Goal: Use online tool/utility: Use online tool/utility

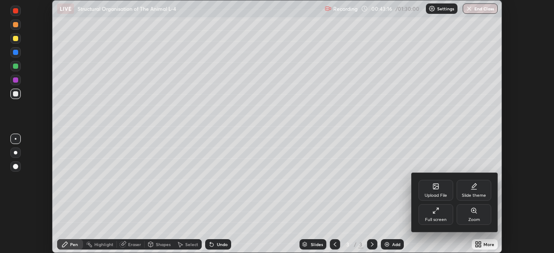
click at [442, 216] on div "Full screen" at bounding box center [436, 214] width 35 height 21
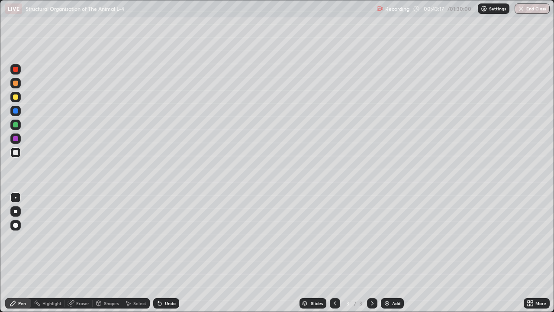
click at [392, 253] on div "Add" at bounding box center [396, 303] width 8 height 4
click at [80, 253] on div "Eraser" at bounding box center [82, 303] width 13 height 4
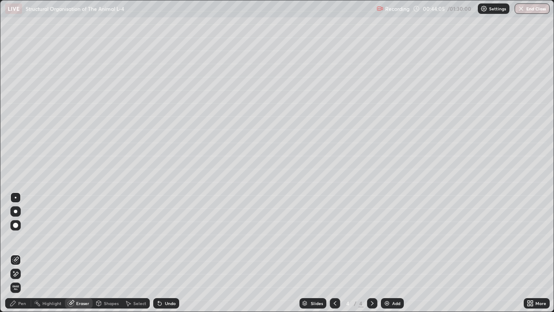
click at [19, 253] on div "Pen" at bounding box center [18, 303] width 26 height 10
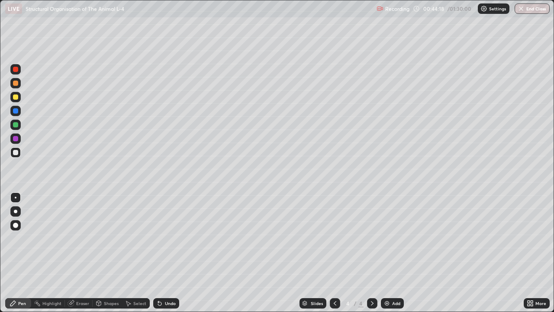
click at [80, 253] on div "Eraser" at bounding box center [79, 303] width 28 height 10
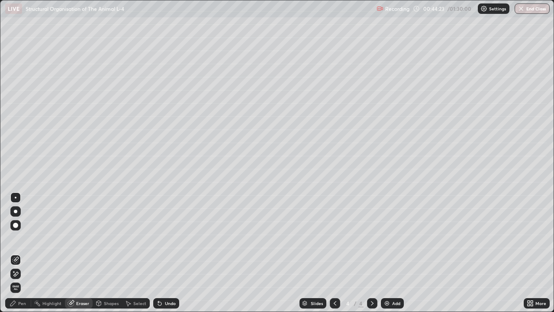
click at [25, 253] on div "Pen" at bounding box center [22, 303] width 8 height 4
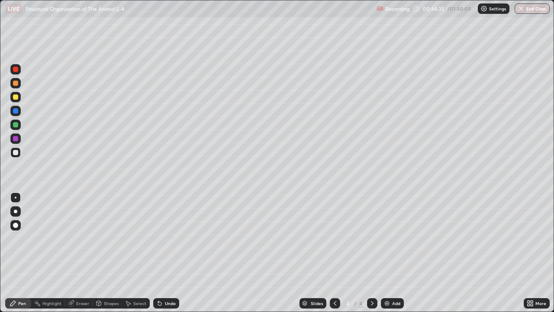
click at [17, 253] on div "Pen" at bounding box center [18, 303] width 26 height 10
click at [16, 141] on div at bounding box center [15, 138] width 5 height 5
click at [16, 152] on div at bounding box center [15, 152] width 5 height 5
click at [16, 139] on div at bounding box center [15, 138] width 5 height 5
click at [15, 154] on div at bounding box center [15, 152] width 5 height 5
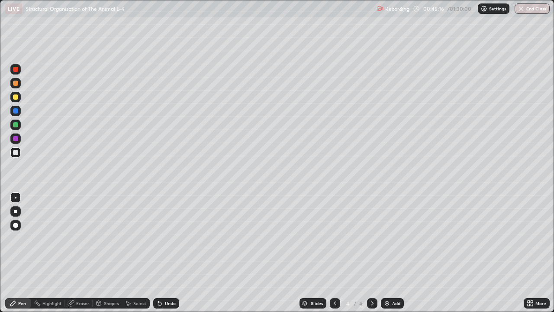
click at [16, 126] on div at bounding box center [15, 124] width 5 height 5
click at [80, 253] on div "Eraser" at bounding box center [82, 303] width 13 height 4
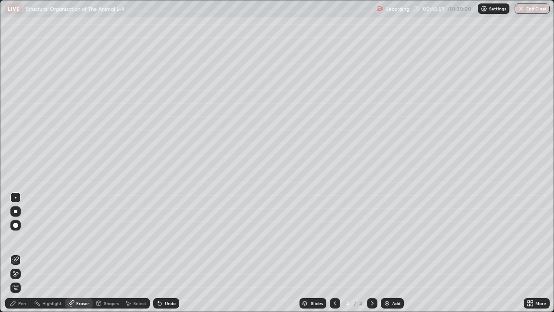
click at [12, 253] on icon at bounding box center [13, 303] width 7 height 7
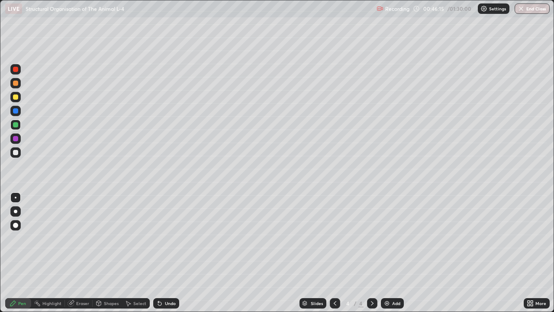
click at [15, 111] on div at bounding box center [15, 110] width 5 height 5
click at [22, 253] on div "Pen" at bounding box center [22, 303] width 8 height 4
click at [15, 152] on div at bounding box center [15, 152] width 5 height 5
click at [29, 253] on div "Pen" at bounding box center [18, 303] width 26 height 10
click at [15, 138] on div at bounding box center [15, 138] width 5 height 5
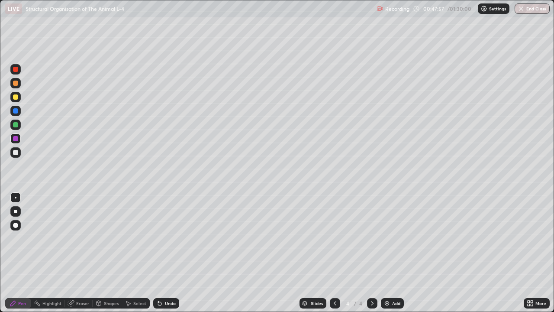
click at [16, 155] on div at bounding box center [15, 152] width 5 height 5
click at [26, 253] on div "Pen" at bounding box center [22, 303] width 8 height 4
click at [19, 152] on div at bounding box center [15, 152] width 10 height 10
click at [16, 96] on div at bounding box center [15, 96] width 5 height 5
click at [19, 253] on div "Pen" at bounding box center [18, 303] width 26 height 10
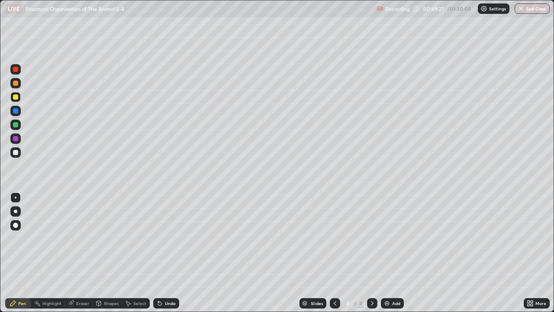
click at [76, 253] on div "Eraser" at bounding box center [79, 303] width 28 height 10
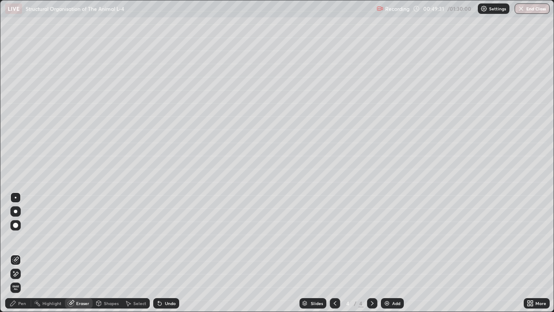
click at [26, 253] on div "Pen" at bounding box center [18, 303] width 26 height 10
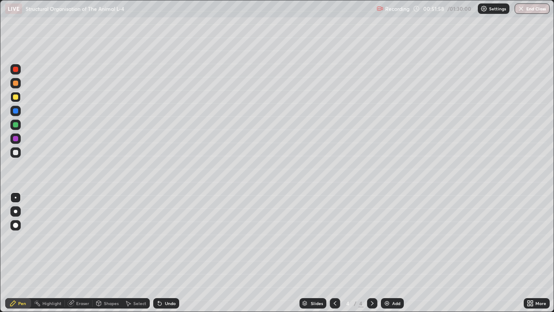
click at [19, 149] on div at bounding box center [15, 152] width 10 height 10
click at [74, 253] on div "Eraser" at bounding box center [79, 303] width 28 height 10
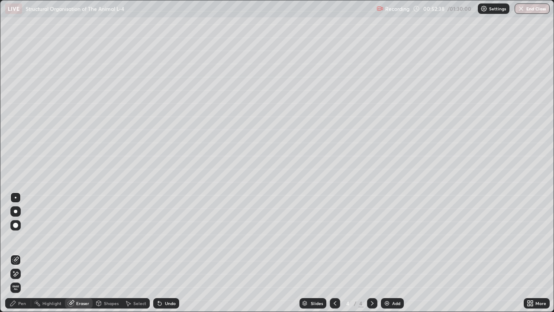
click at [14, 253] on div "Pen" at bounding box center [18, 303] width 26 height 10
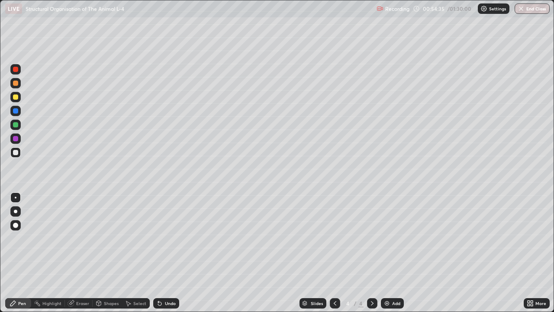
click at [537, 253] on div "More" at bounding box center [541, 303] width 11 height 4
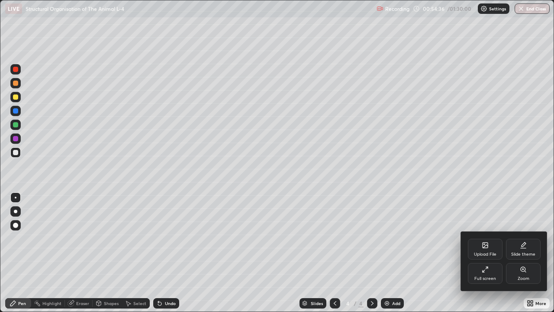
click at [495, 253] on div "Full screen" at bounding box center [485, 273] width 35 height 21
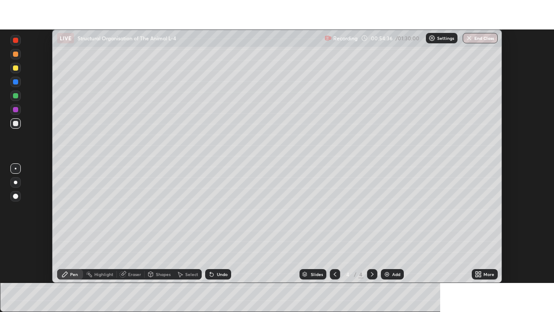
scroll to position [43046, 42745]
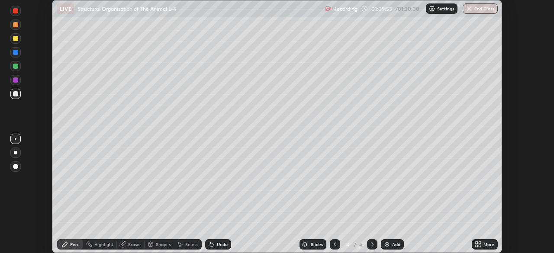
click at [477, 243] on icon at bounding box center [477, 243] width 2 height 2
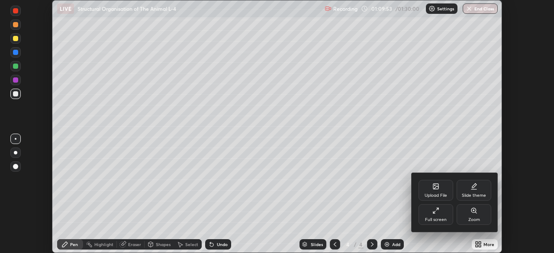
click at [433, 211] on icon at bounding box center [436, 210] width 7 height 7
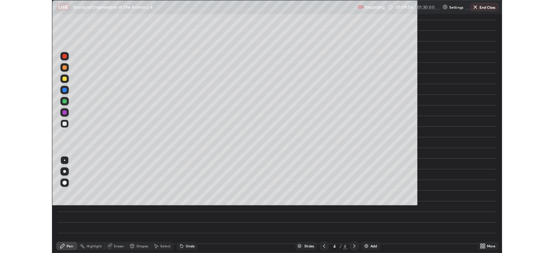
scroll to position [312, 554]
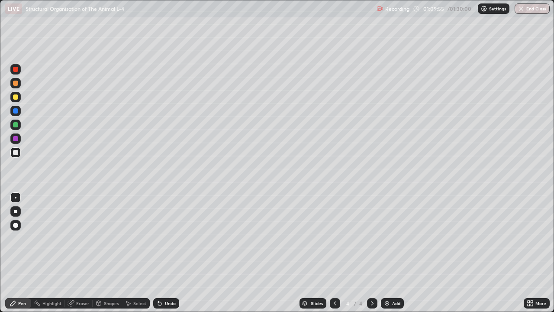
click at [388, 253] on img at bounding box center [387, 303] width 7 height 7
click at [539, 253] on div "More" at bounding box center [541, 303] width 11 height 4
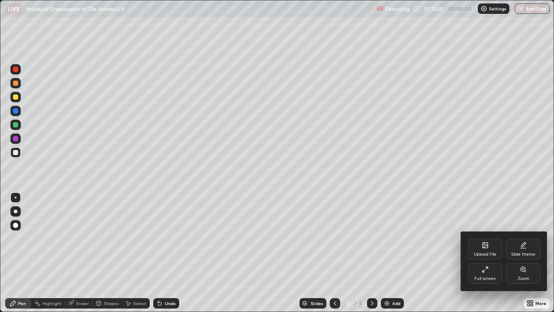
click at [483, 253] on div "Full screen" at bounding box center [485, 273] width 35 height 21
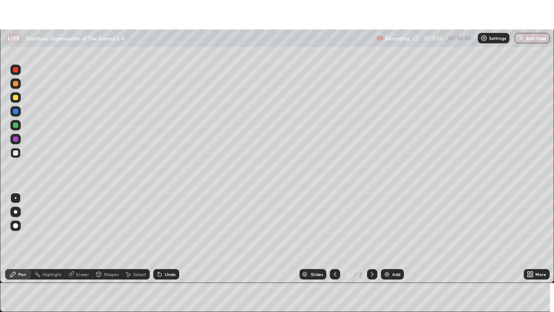
scroll to position [43046, 42745]
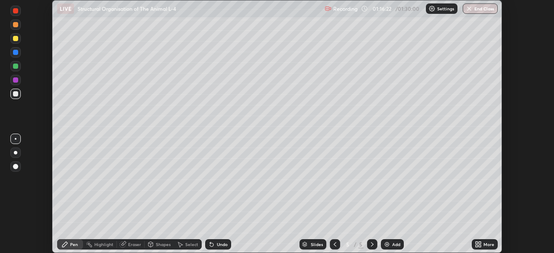
click at [484, 244] on div "More" at bounding box center [489, 244] width 11 height 4
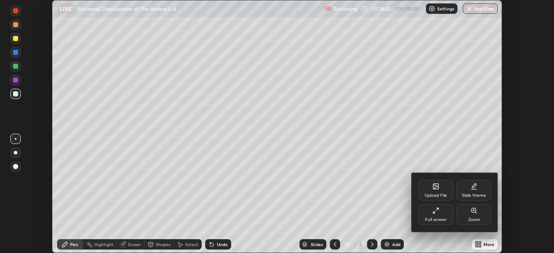
click at [438, 216] on div "Full screen" at bounding box center [436, 214] width 35 height 21
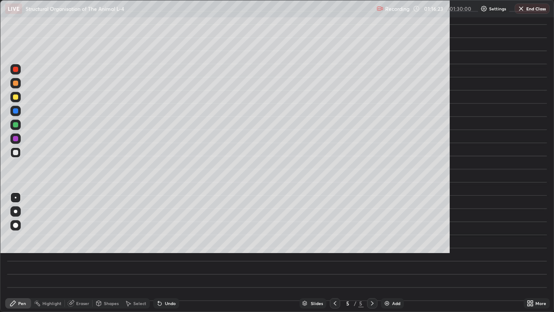
scroll to position [312, 554]
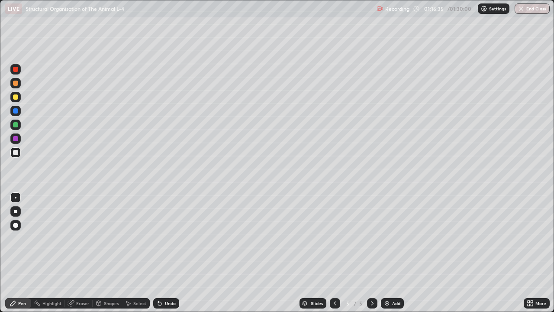
click at [79, 253] on div "Eraser" at bounding box center [82, 303] width 13 height 4
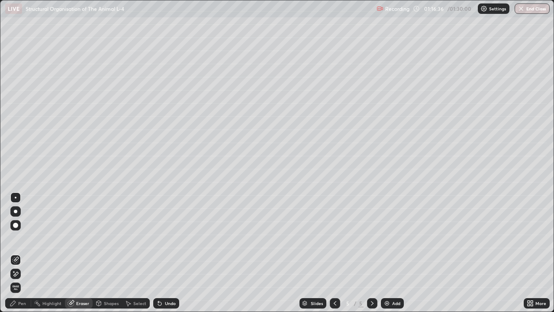
click at [17, 253] on span "Erase all" at bounding box center [16, 287] width 10 height 5
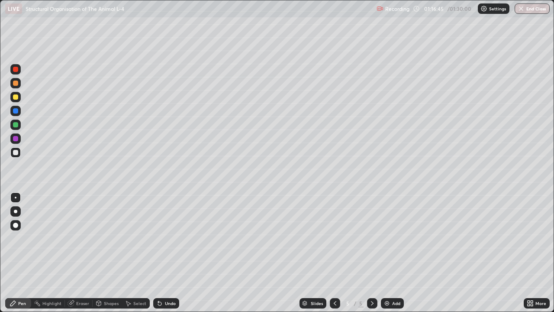
click at [74, 253] on icon at bounding box center [71, 303] width 7 height 7
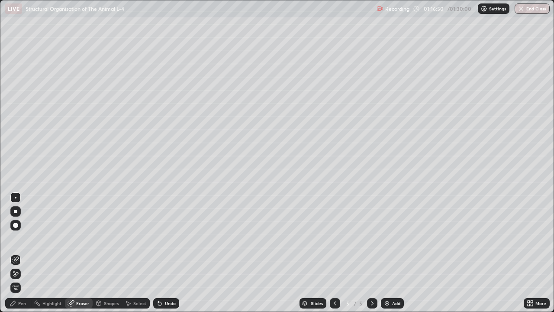
click at [21, 253] on div "Pen" at bounding box center [18, 303] width 26 height 10
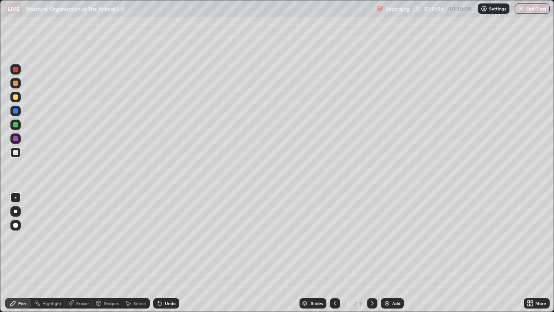
click at [75, 253] on div "Eraser" at bounding box center [79, 303] width 28 height 10
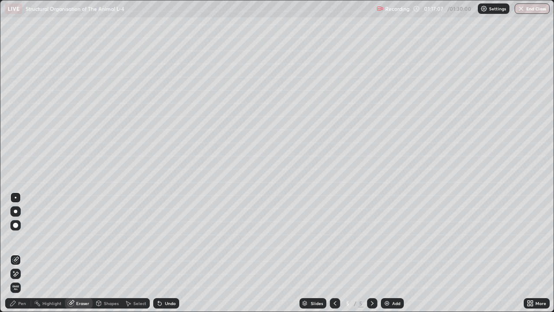
click at [21, 253] on div "Pen" at bounding box center [18, 303] width 26 height 10
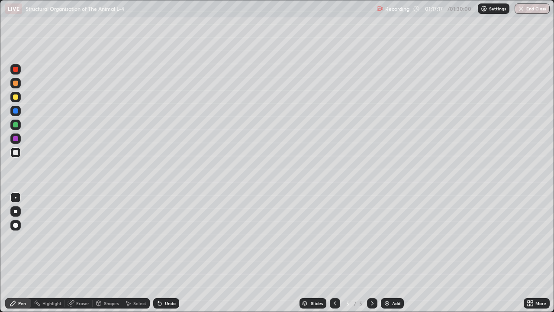
click at [16, 123] on div at bounding box center [15, 124] width 5 height 5
click at [16, 96] on div at bounding box center [15, 96] width 5 height 5
click at [15, 113] on div at bounding box center [15, 110] width 5 height 5
click at [17, 125] on div at bounding box center [15, 124] width 5 height 5
click at [16, 153] on div at bounding box center [15, 152] width 5 height 5
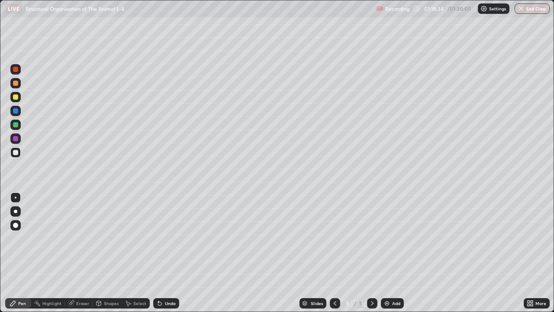
click at [78, 253] on div "Eraser" at bounding box center [82, 303] width 13 height 4
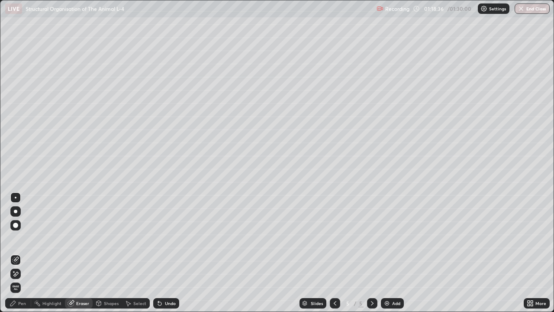
click at [21, 253] on div "Pen" at bounding box center [18, 303] width 26 height 10
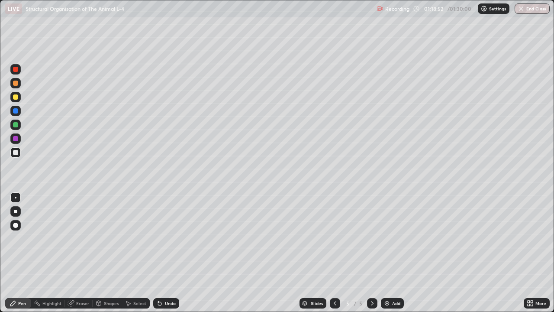
click at [17, 153] on div at bounding box center [15, 152] width 5 height 5
click at [77, 253] on div "Eraser" at bounding box center [79, 303] width 28 height 10
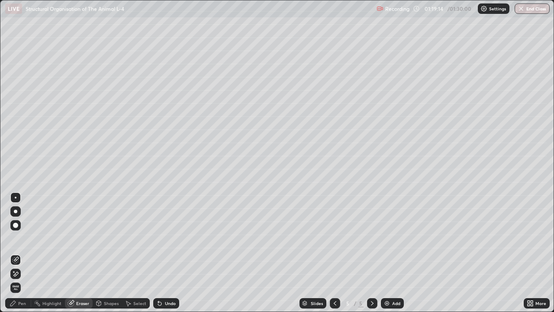
click at [74, 253] on div "Eraser" at bounding box center [79, 303] width 28 height 10
click at [23, 253] on div "Pen" at bounding box center [18, 303] width 26 height 10
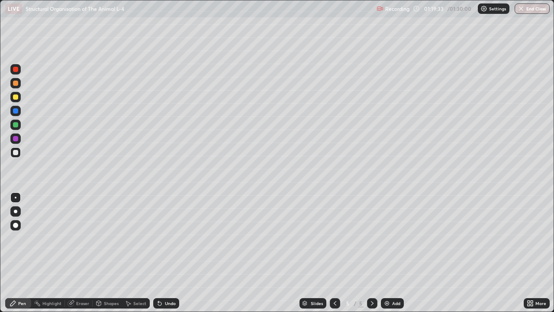
click at [17, 98] on div at bounding box center [15, 96] width 5 height 5
click at [17, 84] on div at bounding box center [15, 83] width 5 height 5
click at [15, 151] on div at bounding box center [15, 152] width 5 height 5
click at [81, 253] on div "Eraser" at bounding box center [82, 303] width 13 height 4
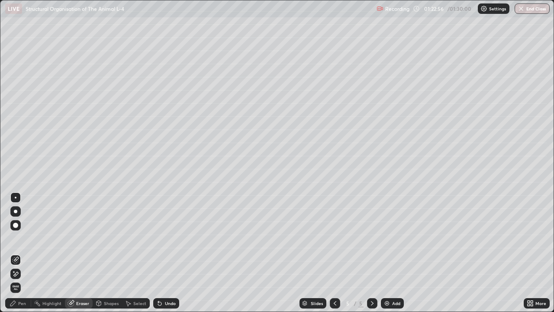
click at [25, 253] on div "Pen" at bounding box center [22, 303] width 8 height 4
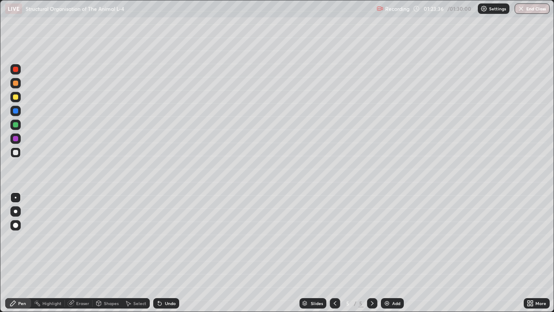
click at [14, 98] on div at bounding box center [15, 96] width 5 height 5
click at [16, 85] on div at bounding box center [15, 83] width 5 height 5
click at [77, 253] on div "Eraser" at bounding box center [82, 303] width 13 height 4
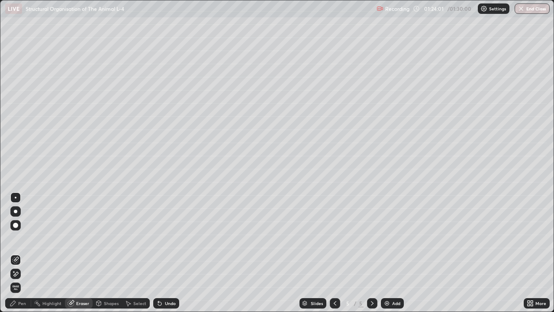
click at [17, 253] on div "Pen" at bounding box center [18, 303] width 26 height 10
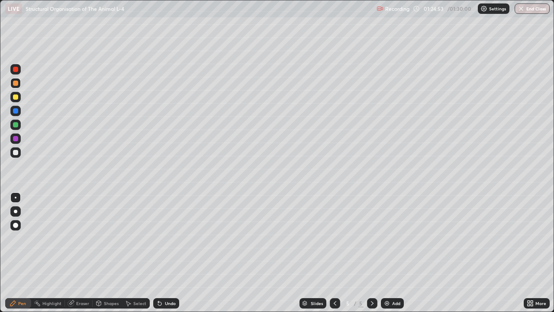
click at [132, 253] on div "Select" at bounding box center [136, 303] width 28 height 10
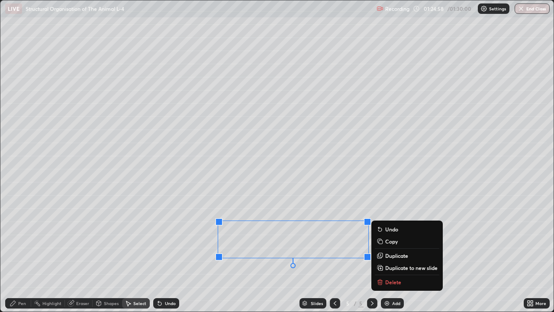
click at [305, 201] on div "0 ° Undo Copy Duplicate Duplicate to new slide Delete" at bounding box center [276, 155] width 553 height 311
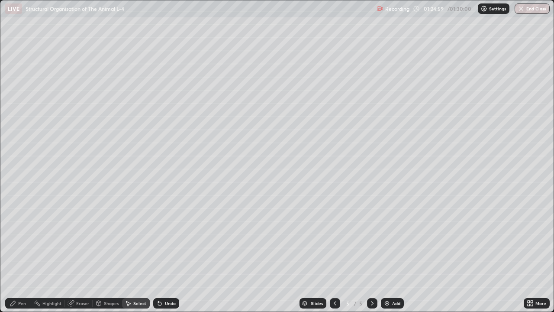
click at [20, 253] on div "Pen" at bounding box center [22, 303] width 8 height 4
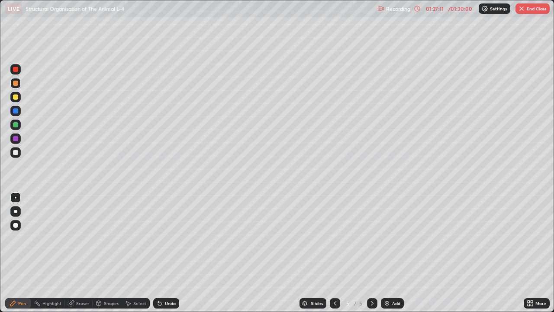
click at [527, 9] on button "End Class" at bounding box center [533, 8] width 34 height 10
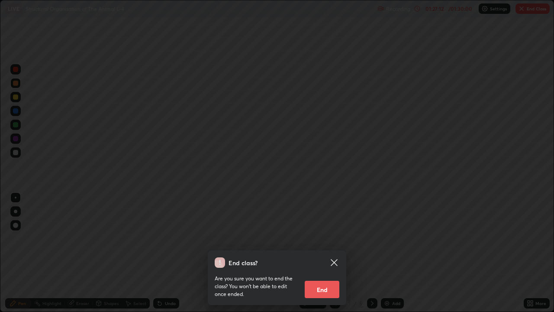
click at [331, 253] on button "End" at bounding box center [322, 289] width 35 height 17
